Goal: Task Accomplishment & Management: Manage account settings

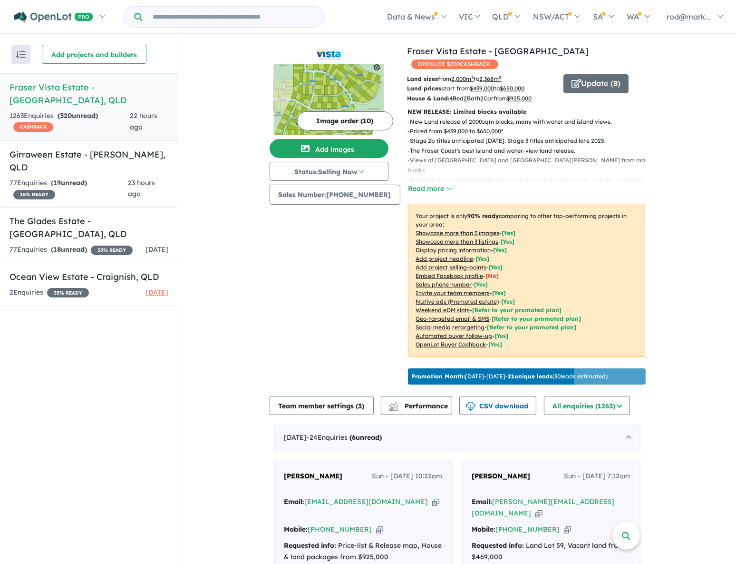
scroll to position [346, 0]
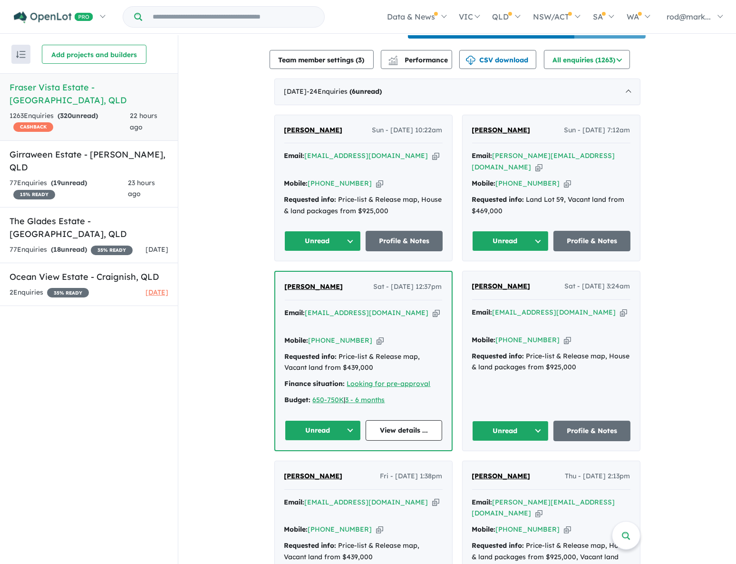
click at [537, 420] on button "Unread" at bounding box center [510, 430] width 77 height 20
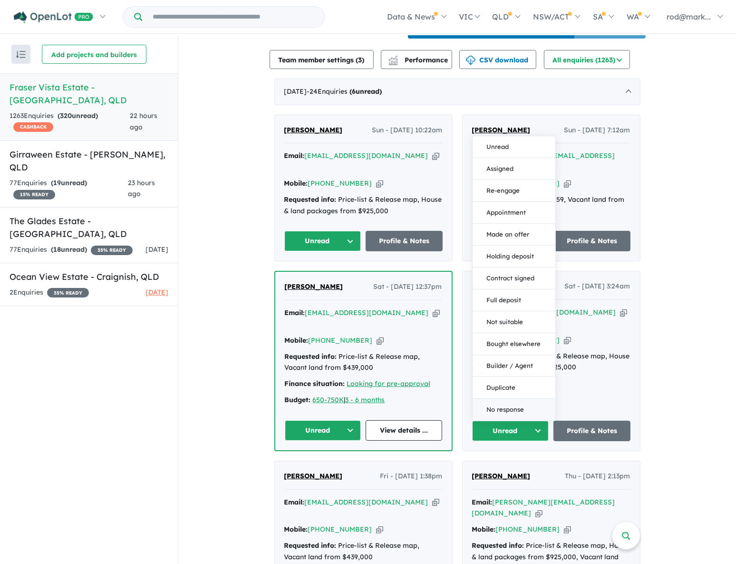
click at [504, 399] on button "No response" at bounding box center [514, 409] width 83 height 21
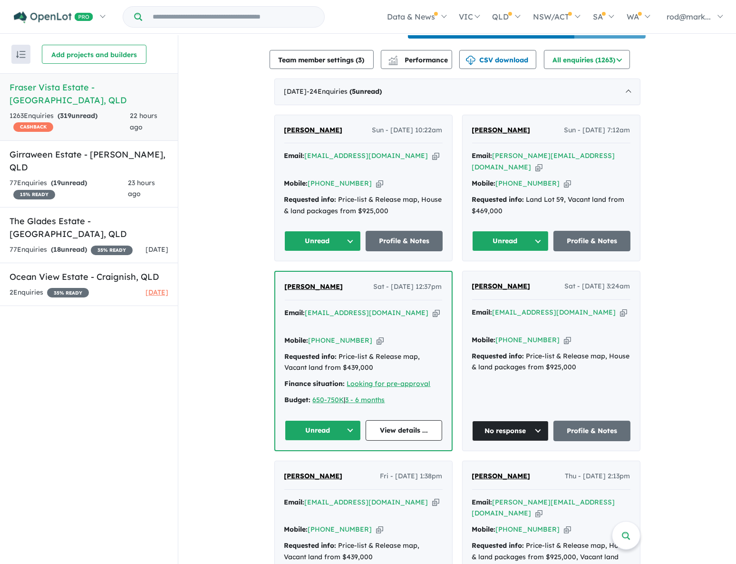
click at [346, 420] on button "Unread" at bounding box center [323, 430] width 77 height 20
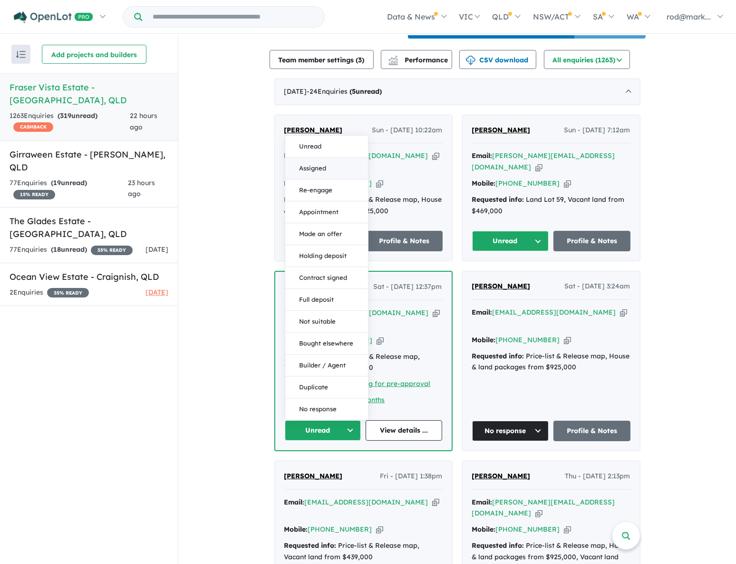
click at [307, 157] on button "Assigned" at bounding box center [326, 168] width 83 height 22
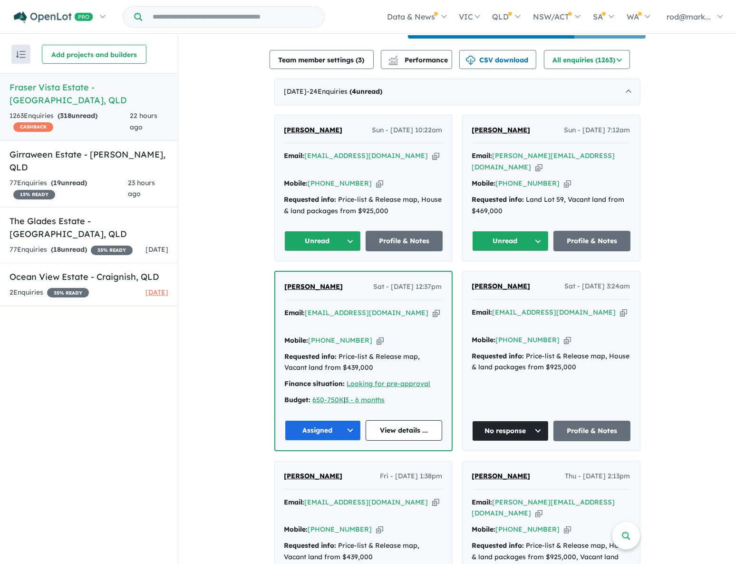
click at [543, 162] on icon "button" at bounding box center [539, 167] width 7 height 10
drag, startPoint x: 597, startPoint y: 149, endPoint x: 562, endPoint y: 168, distance: 40.2
click at [543, 162] on icon "button" at bounding box center [539, 167] width 7 height 10
click at [432, 153] on icon "button" at bounding box center [435, 156] width 7 height 10
click at [344, 231] on button "Unread" at bounding box center [322, 241] width 77 height 20
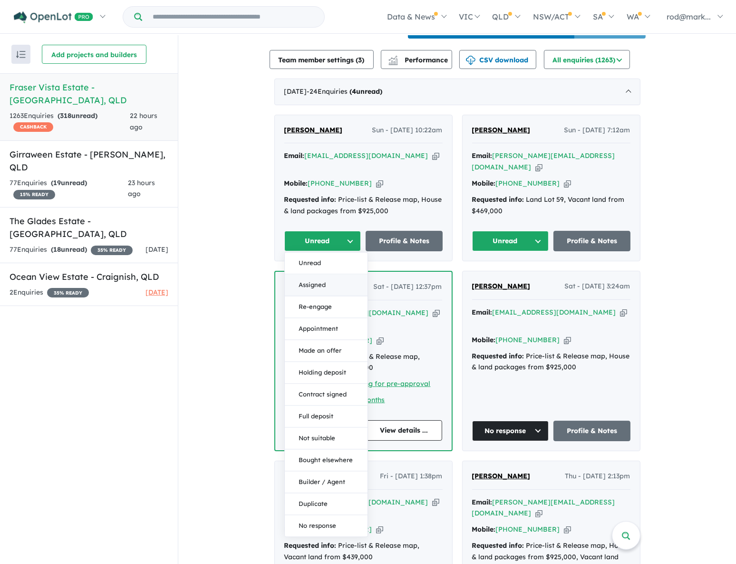
click at [328, 274] on button "Assigned" at bounding box center [326, 285] width 83 height 22
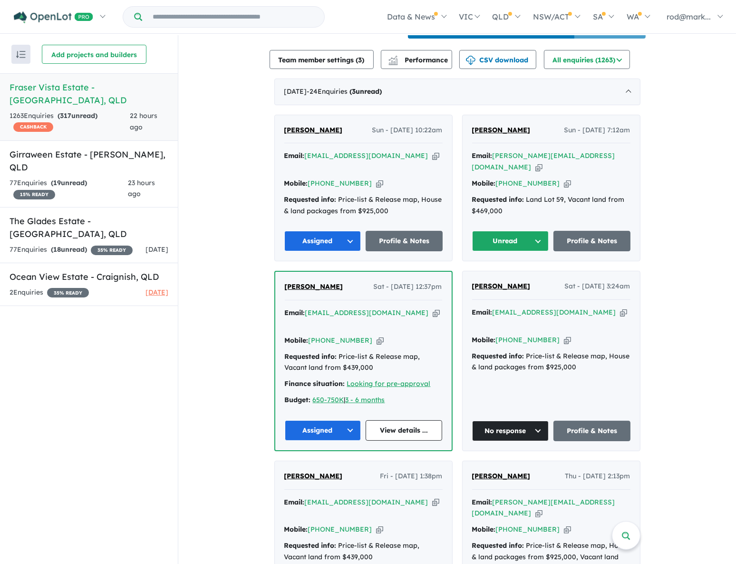
click at [432, 151] on icon "button" at bounding box center [435, 156] width 7 height 10
click at [432, 152] on icon "button" at bounding box center [435, 156] width 7 height 10
